Goal: Use online tool/utility: Utilize a website feature to perform a specific function

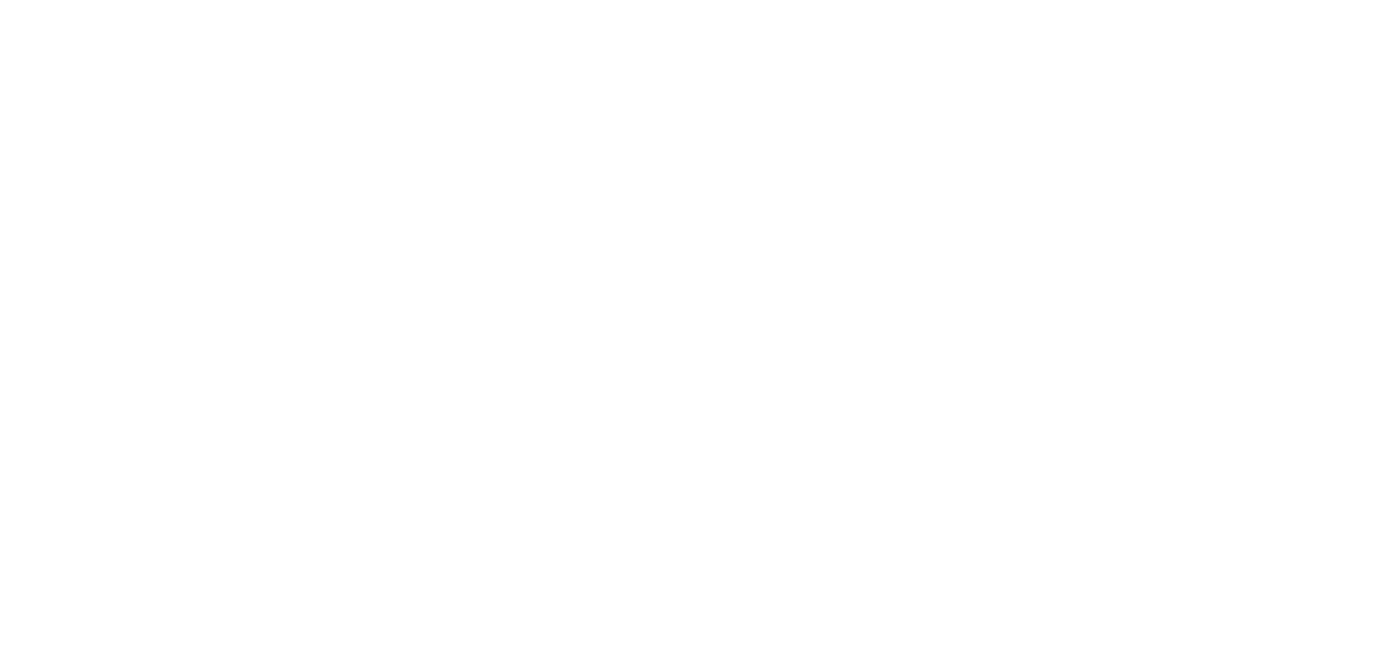
click at [690, 540] on body at bounding box center [697, 335] width 1394 height 670
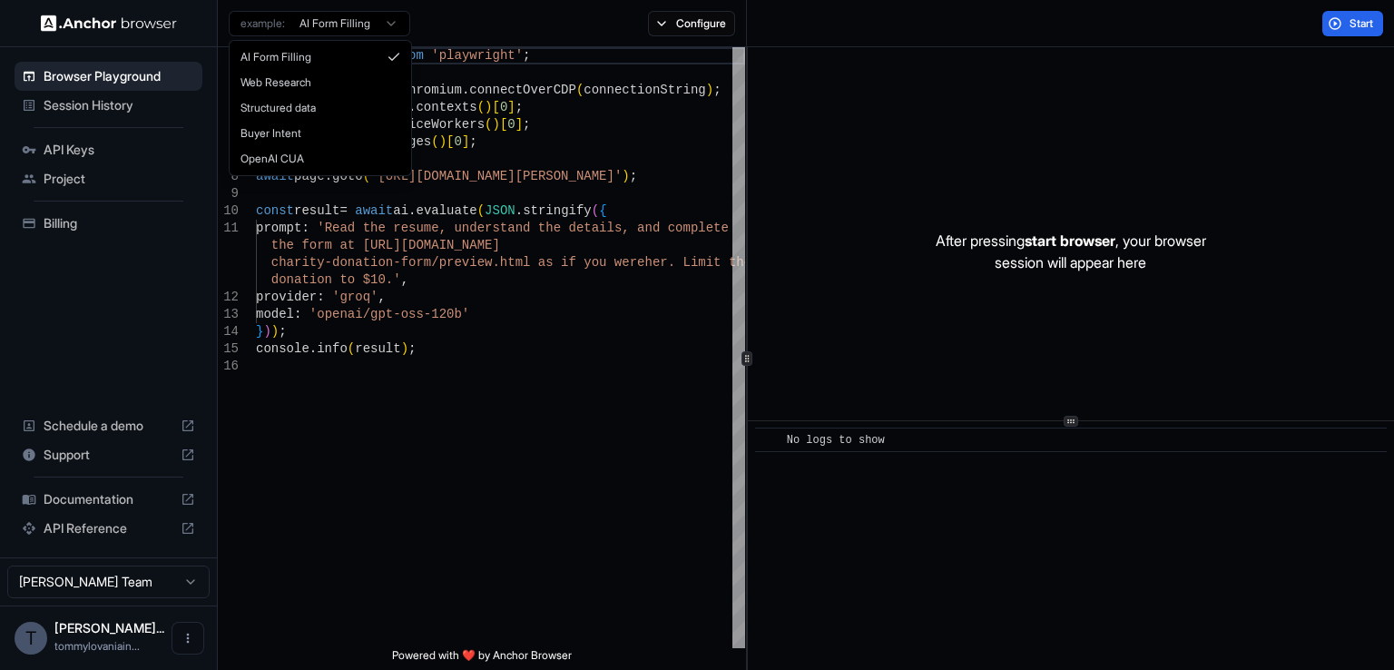
click at [393, 24] on html "Browser Playground Session History API Keys Project Billing Schedule a demo Sup…" at bounding box center [697, 335] width 1394 height 670
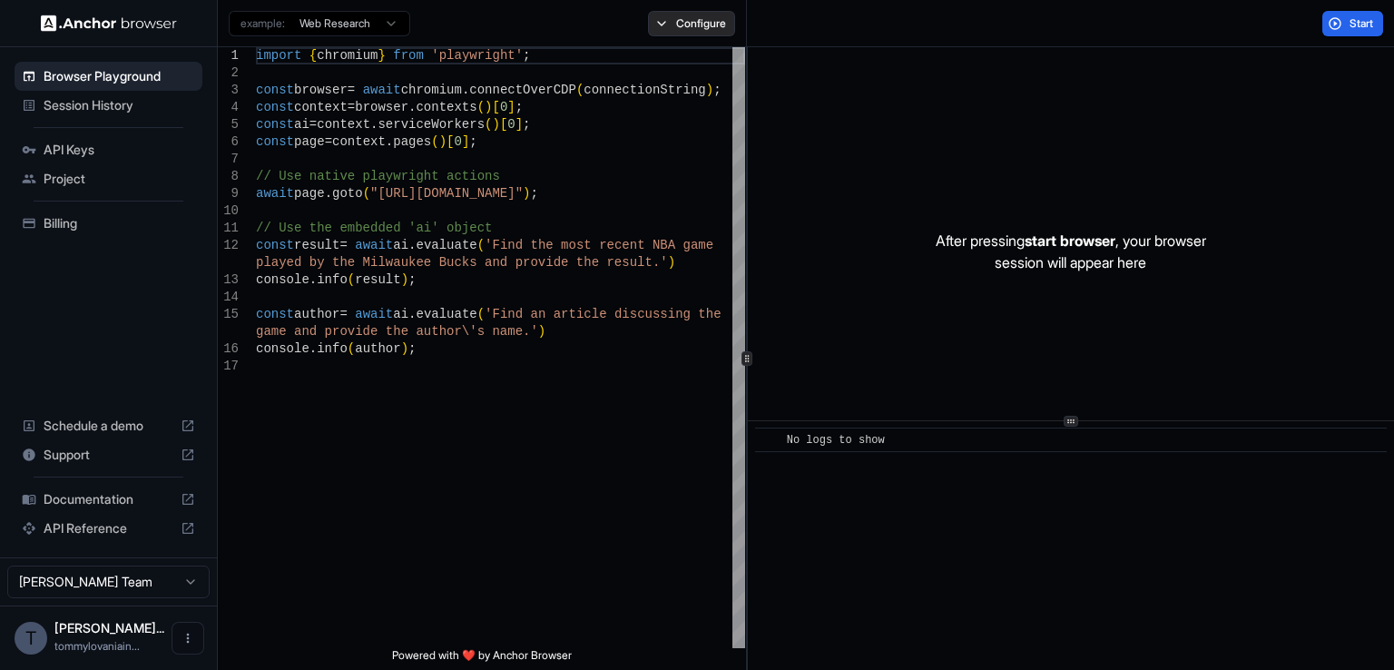
click at [691, 13] on button "Configure" at bounding box center [692, 23] width 88 height 25
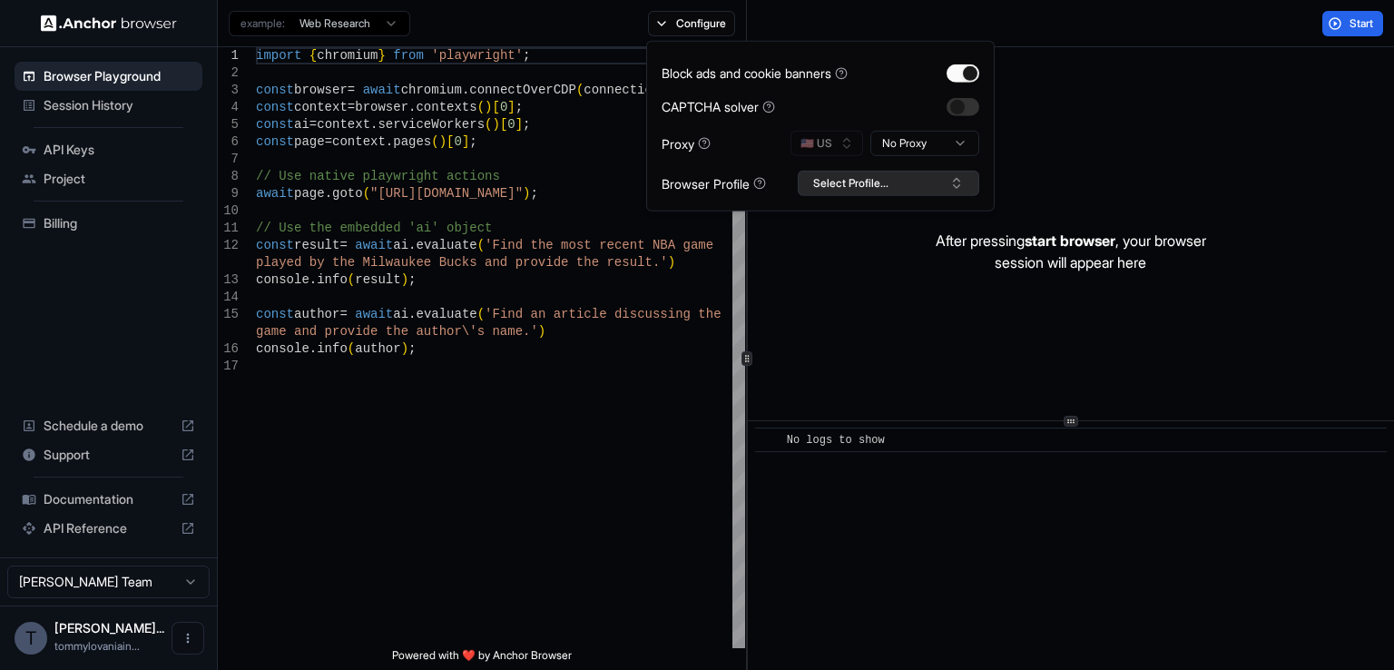
click at [951, 172] on button "Select Profile..." at bounding box center [889, 183] width 182 height 25
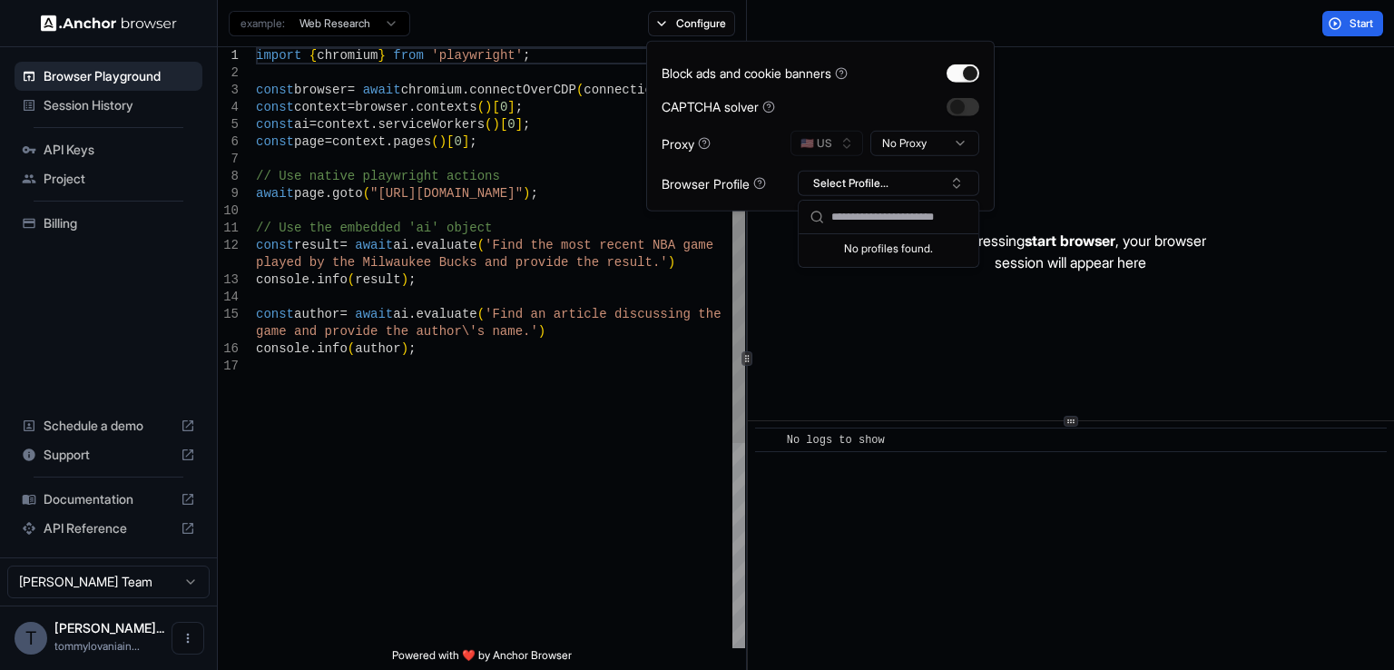
type textarea "**********"
click at [398, 437] on div "import { chromium } from 'playwright' ; const browser = await chromium . connec…" at bounding box center [500, 502] width 489 height 911
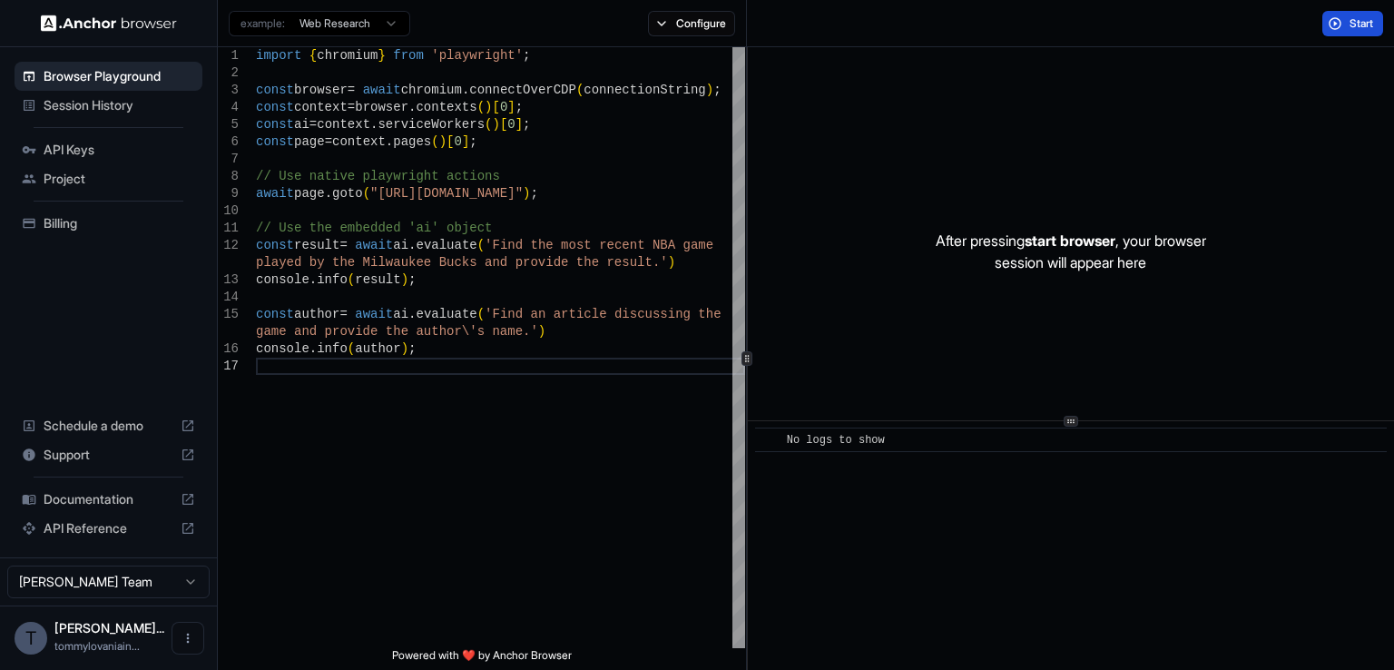
click at [1371, 23] on span "Start" at bounding box center [1362, 23] width 25 height 15
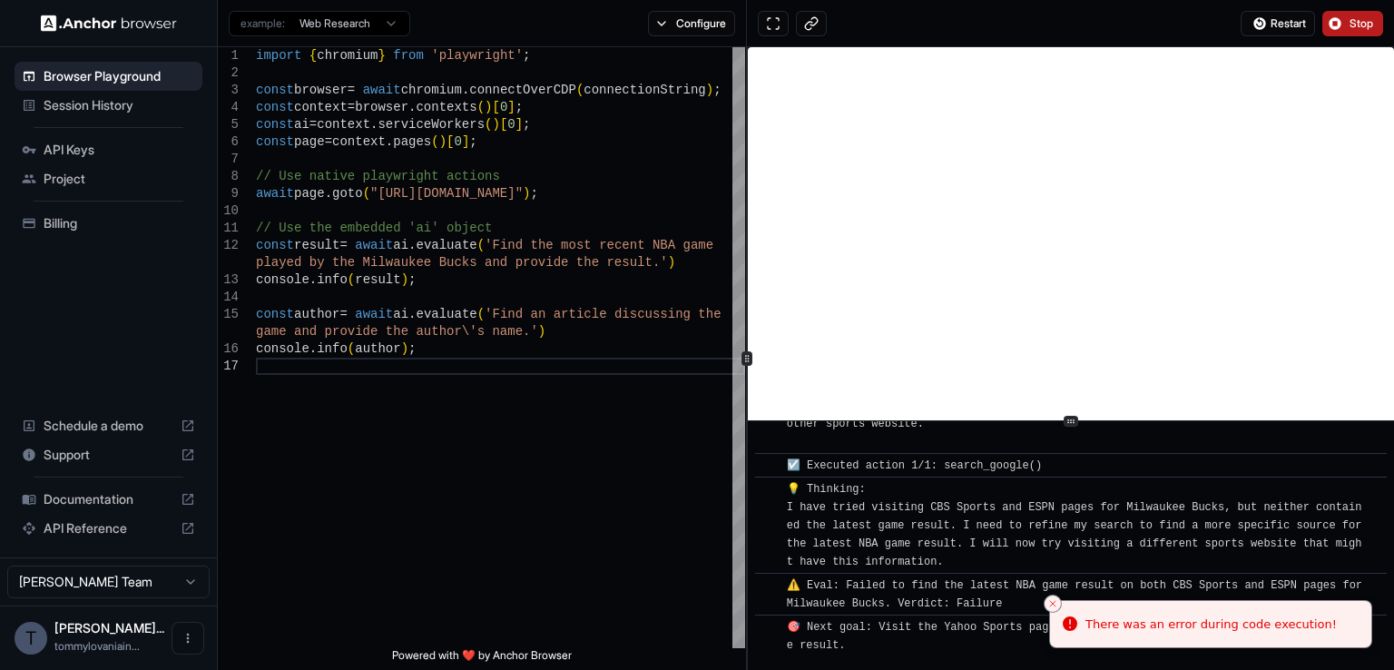
scroll to position [4310, 0]
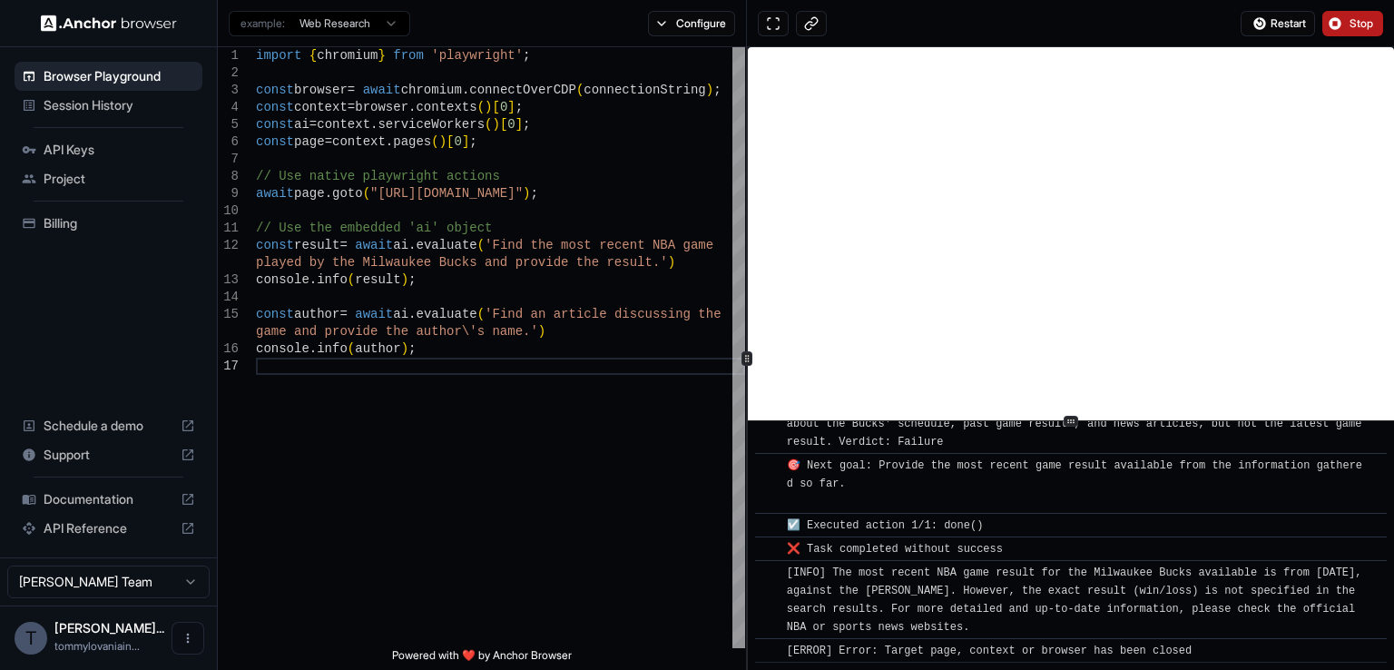
click at [87, 147] on span "API Keys" at bounding box center [120, 150] width 152 height 18
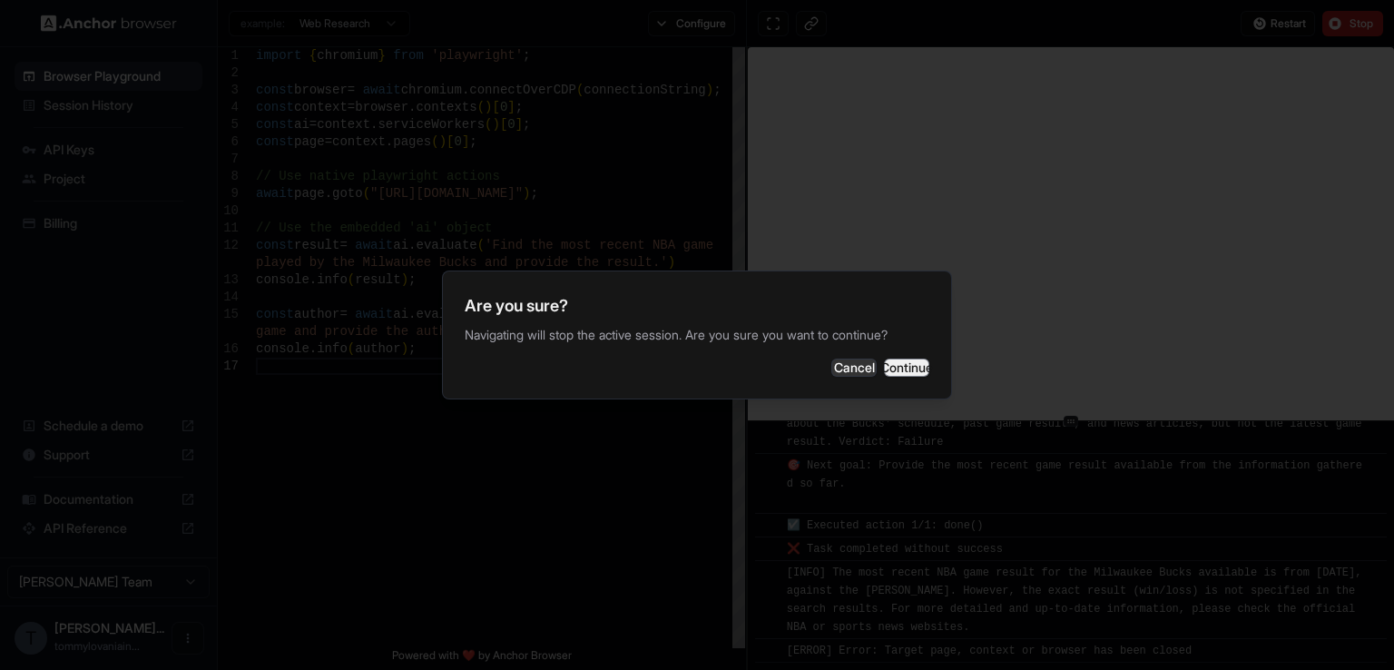
click at [896, 373] on button "Continue" at bounding box center [906, 367] width 45 height 18
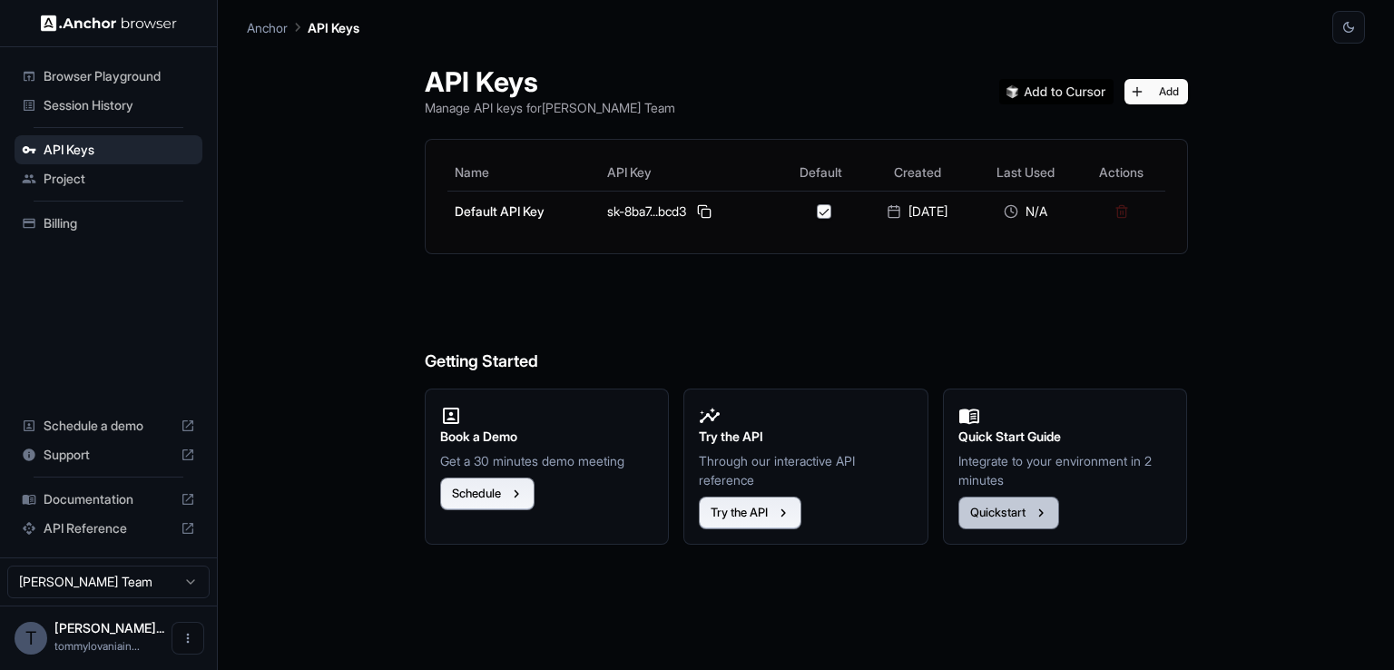
click at [1035, 507] on button "Quickstart" at bounding box center [1008, 512] width 101 height 33
